Goal: Information Seeking & Learning: Learn about a topic

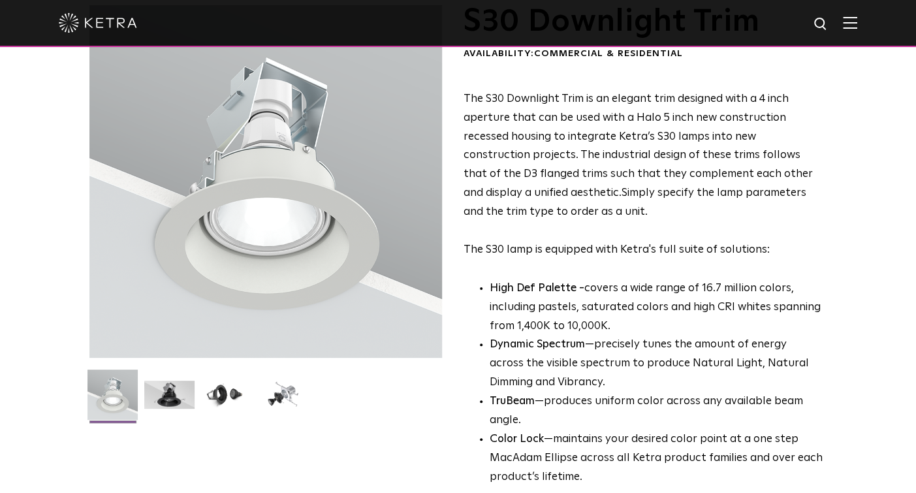
scroll to position [299, 0]
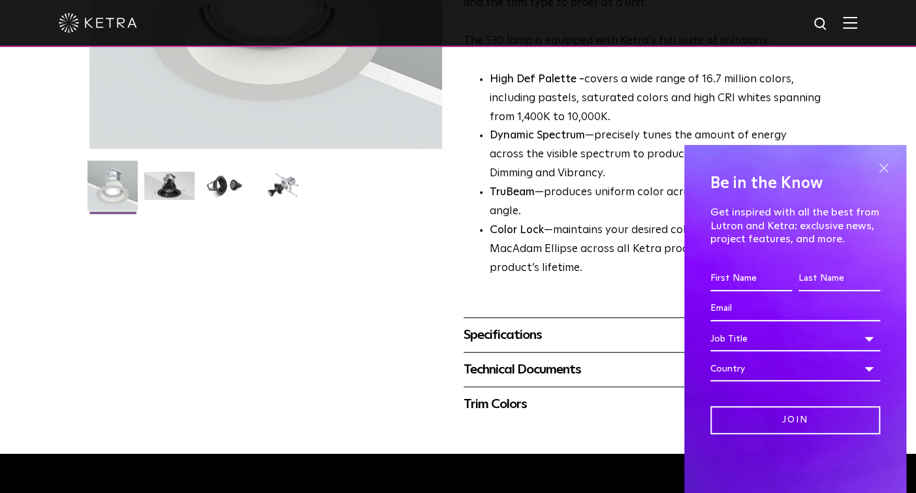
click at [878, 171] on span at bounding box center [883, 168] width 20 height 20
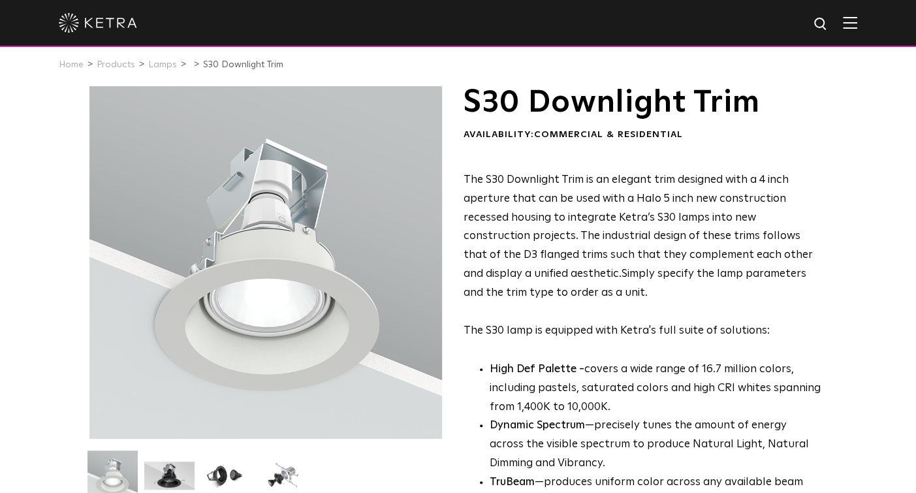
scroll to position [230, 0]
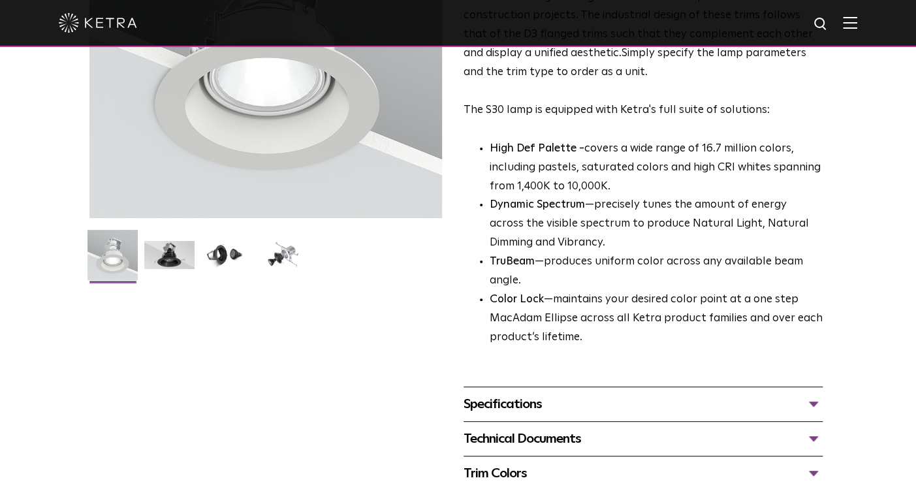
click at [206, 239] on ul at bounding box center [266, 263] width 360 height 67
click at [231, 247] on img at bounding box center [226, 260] width 50 height 38
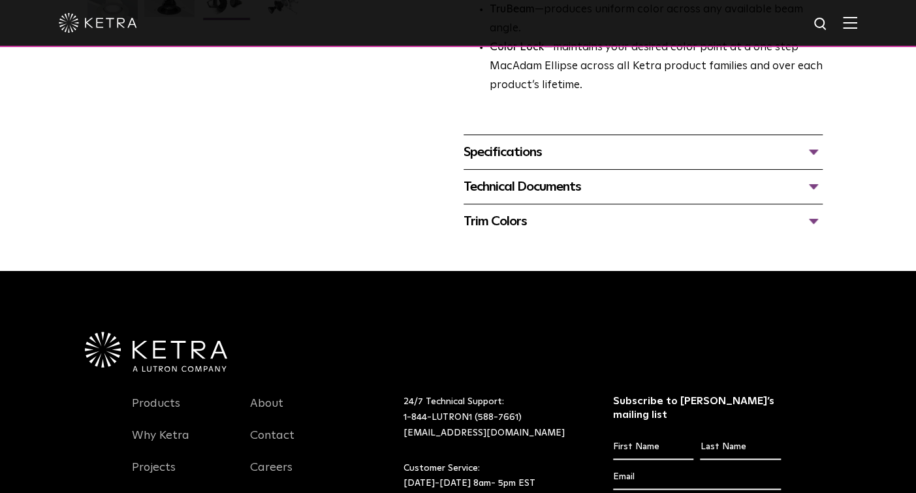
scroll to position [405, 0]
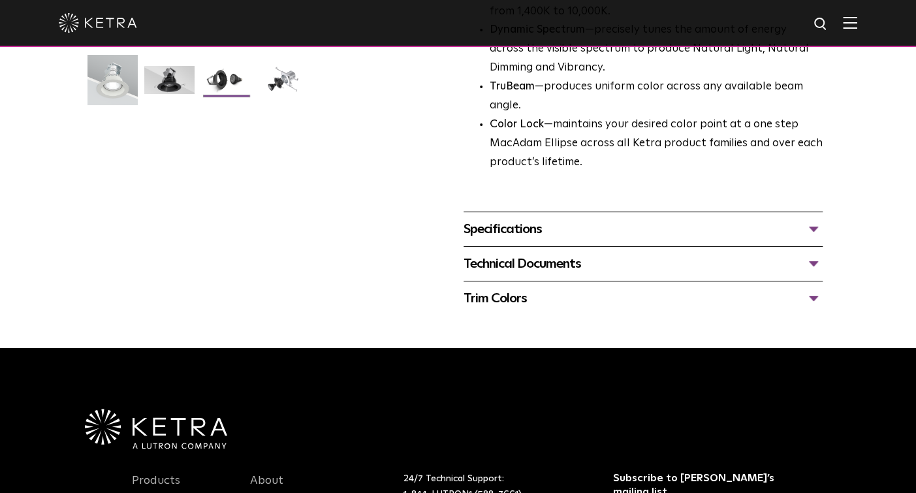
click at [480, 219] on div "Specifications" at bounding box center [643, 229] width 360 height 21
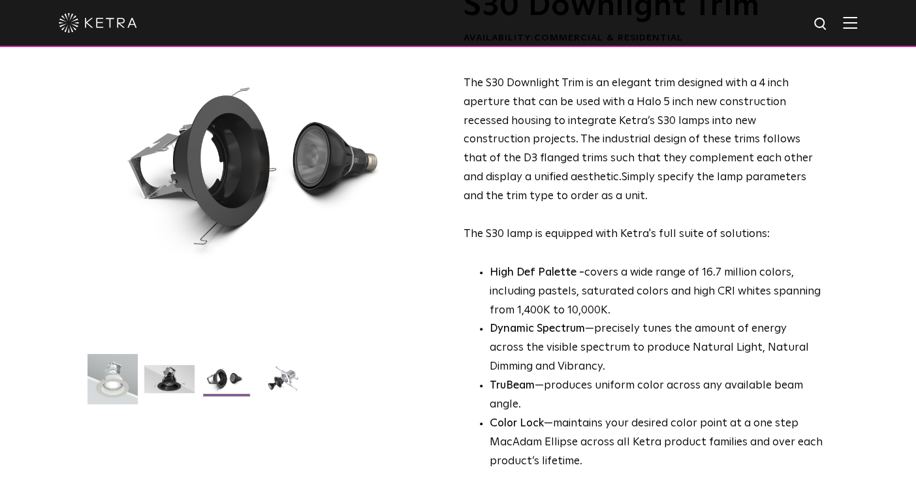
scroll to position [0, 0]
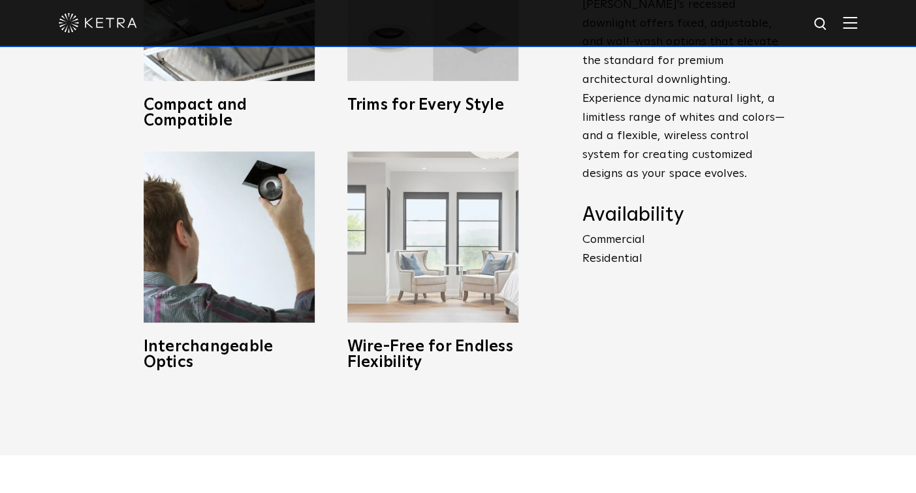
scroll to position [470, 0]
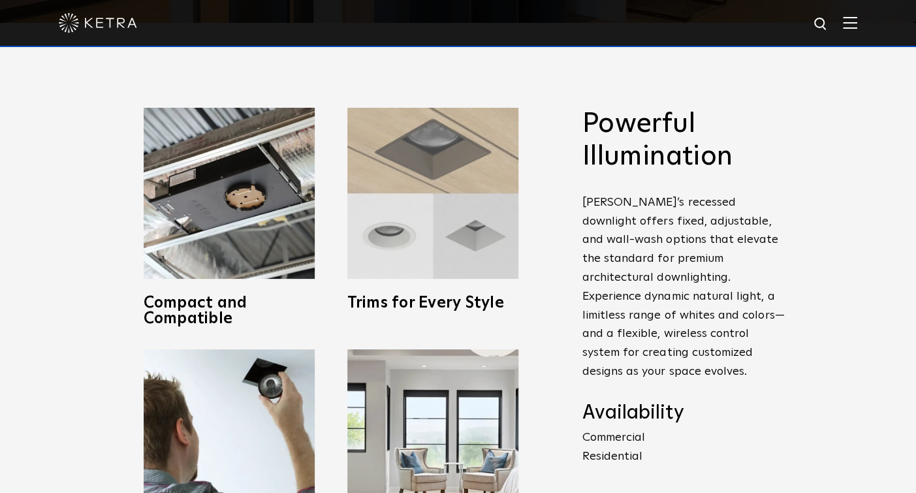
click at [418, 219] on img at bounding box center [432, 193] width 171 height 171
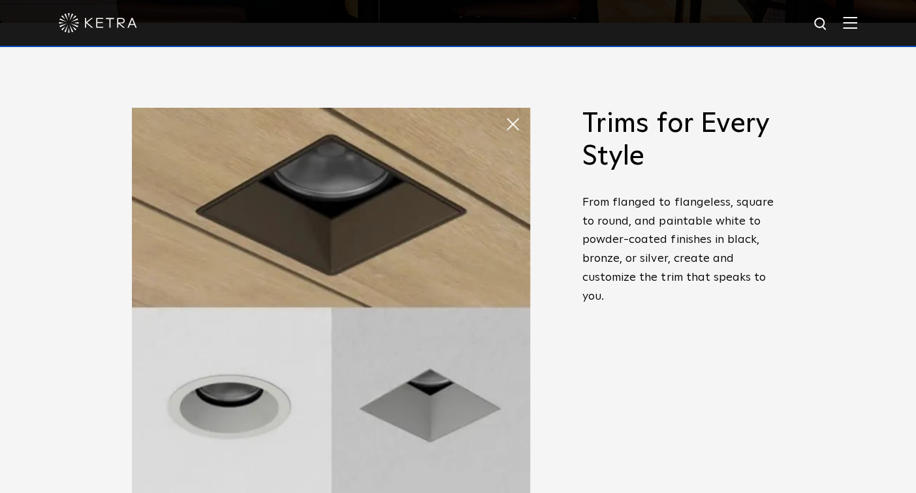
click at [505, 111] on span at bounding box center [505, 111] width 0 height 0
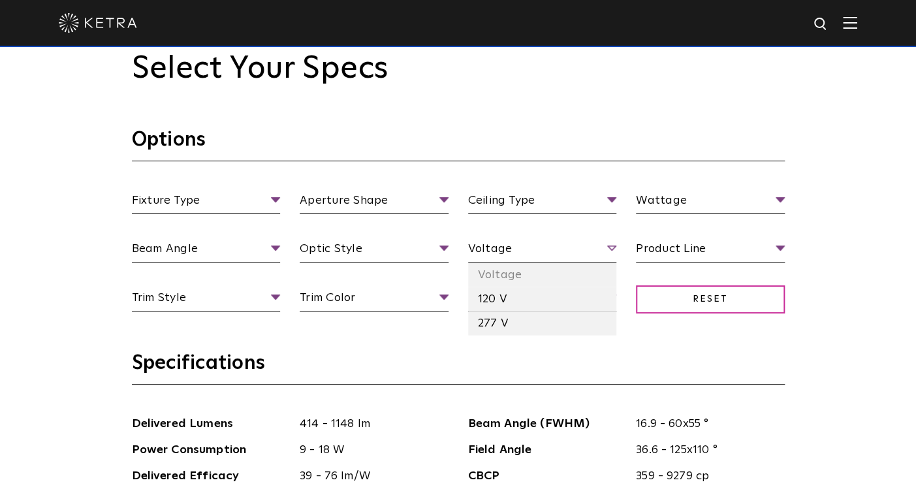
scroll to position [1244, 0]
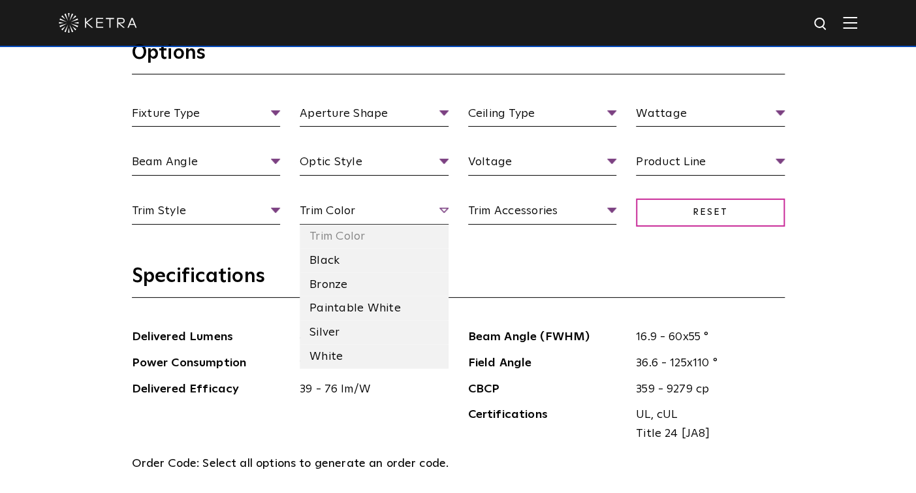
click at [415, 204] on span "Trim Color" at bounding box center [374, 213] width 149 height 23
click at [337, 348] on li "White" at bounding box center [374, 357] width 149 height 24
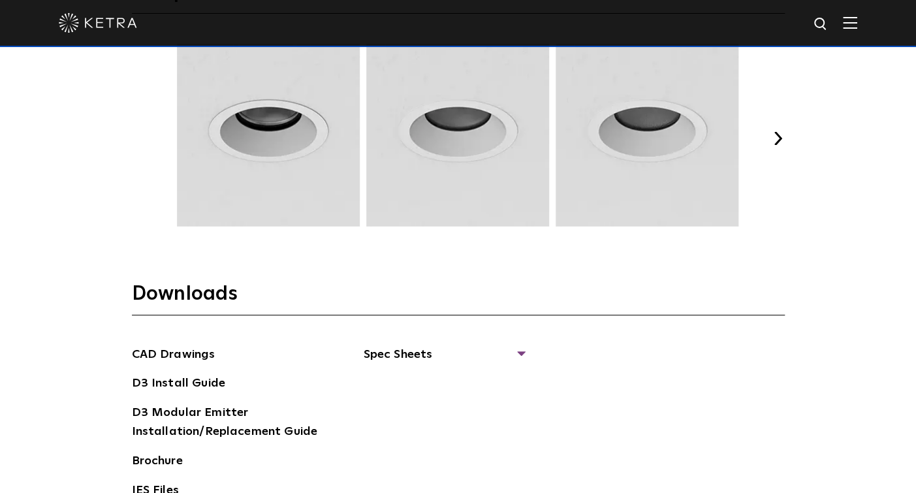
scroll to position [1831, 0]
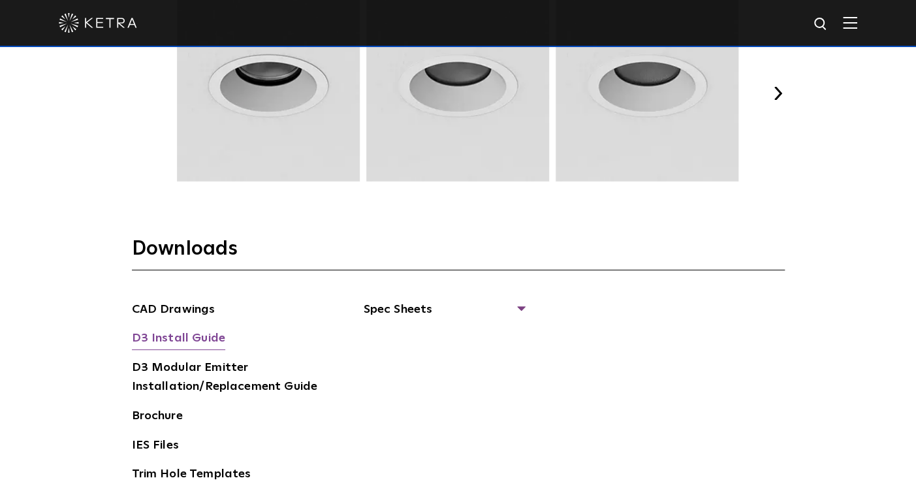
click at [165, 329] on link "D3 Install Guide" at bounding box center [178, 339] width 93 height 21
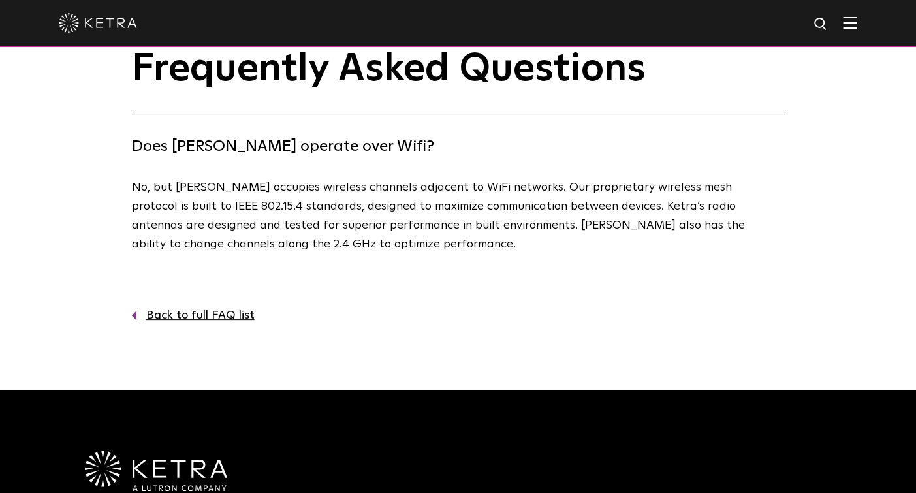
scroll to position [46, 0]
